Goal: Register for event/course

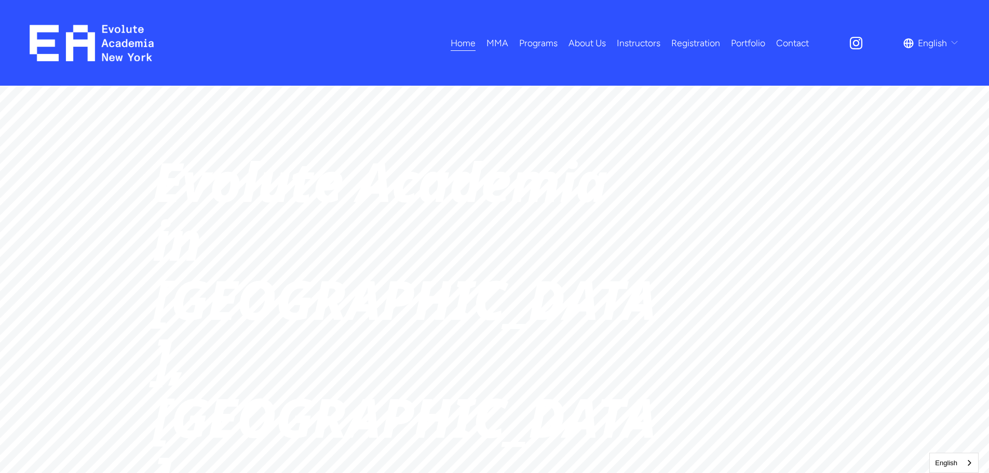
click at [0, 0] on span "Dance" at bounding box center [0, 0] width 0 height 0
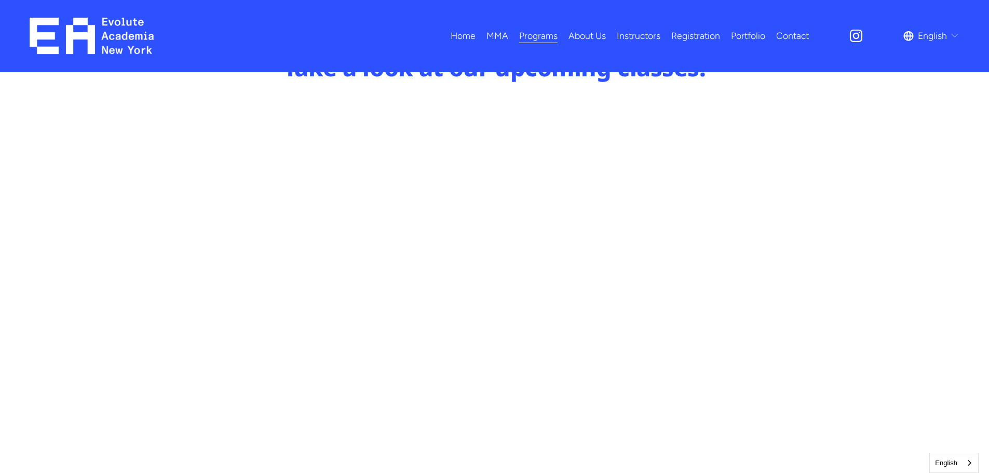
scroll to position [571, 0]
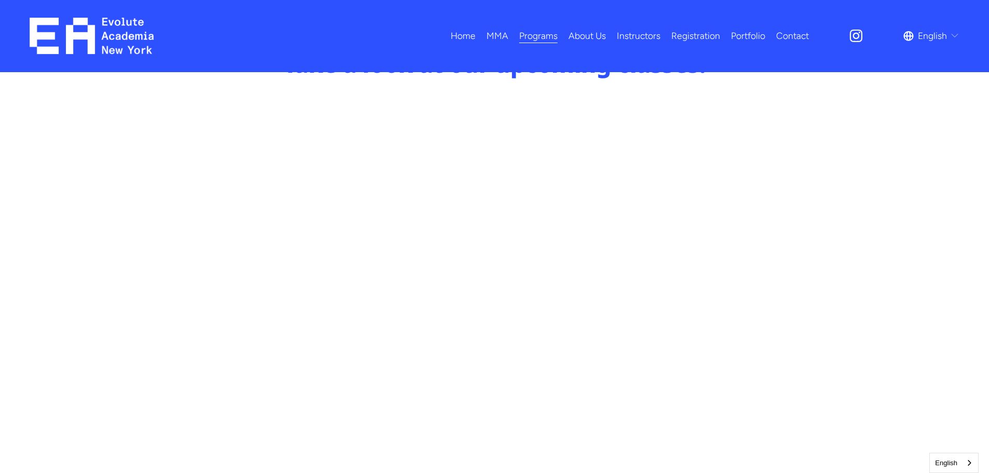
click at [680, 35] on link "Registration" at bounding box center [695, 36] width 49 height 18
